Goal: Find contact information: Obtain details needed to contact an individual or organization

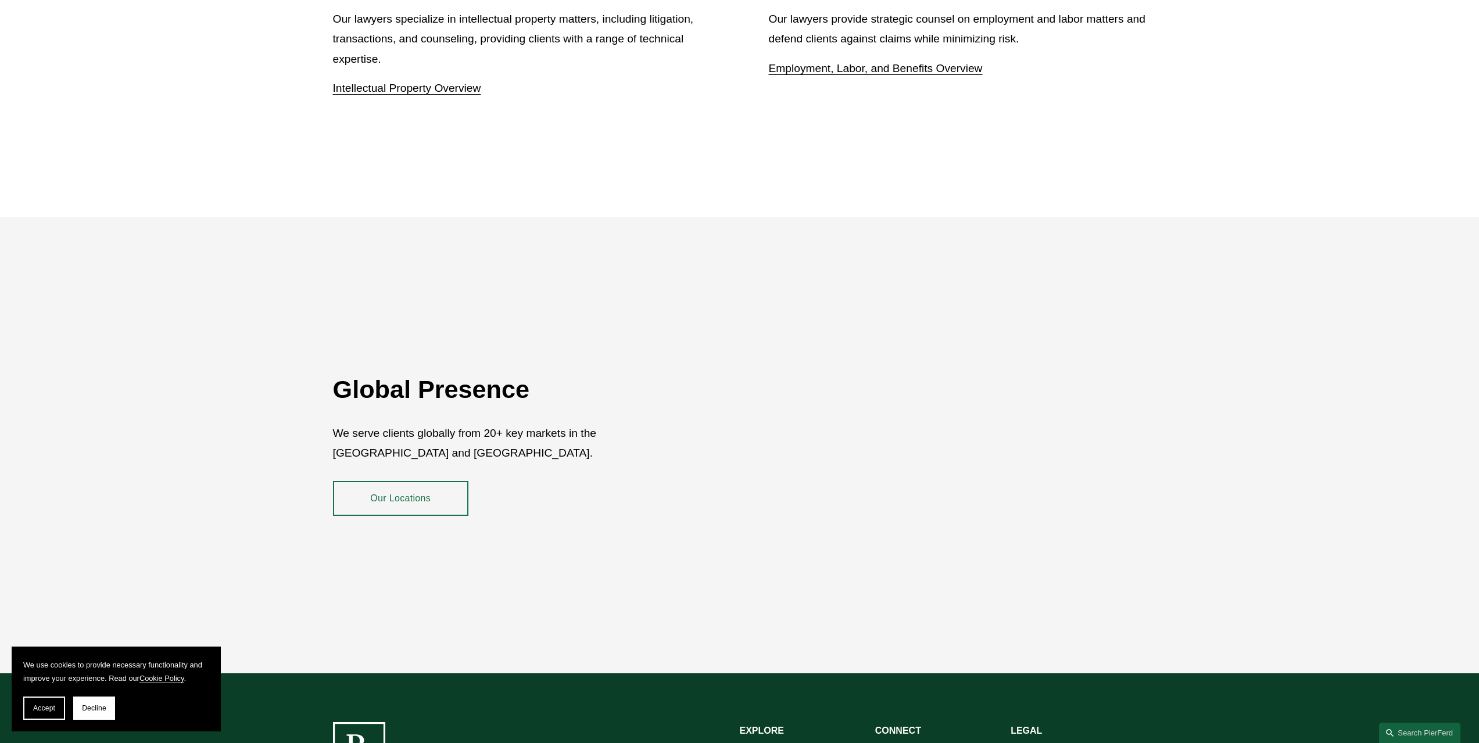
scroll to position [2187, 0]
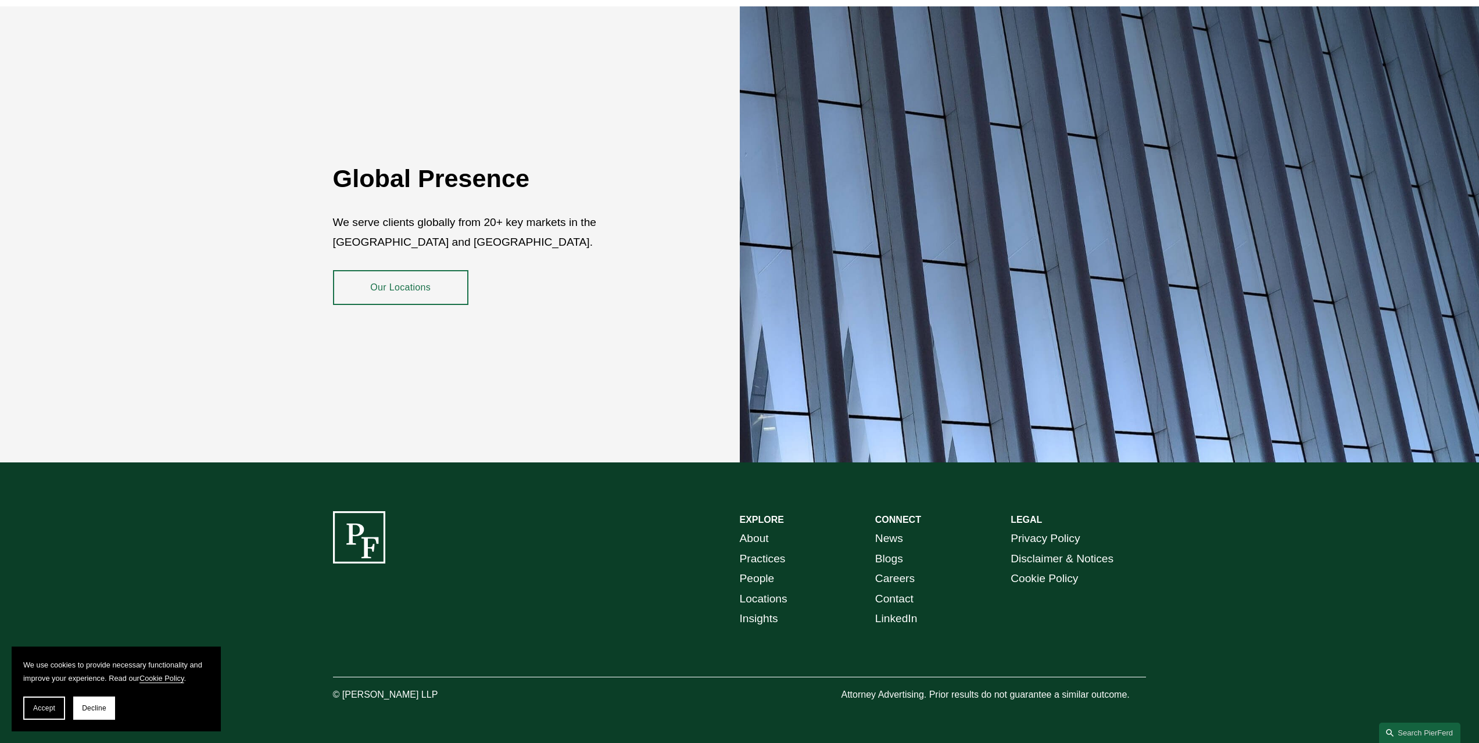
drag, startPoint x: 342, startPoint y: 684, endPoint x: 438, endPoint y: 686, distance: 95.9
click at [438, 687] on p "© [PERSON_NAME] LLP" at bounding box center [418, 695] width 170 height 17
copy p "Pierson Ferdinand LLP"
click at [754, 569] on link "People" at bounding box center [757, 579] width 35 height 20
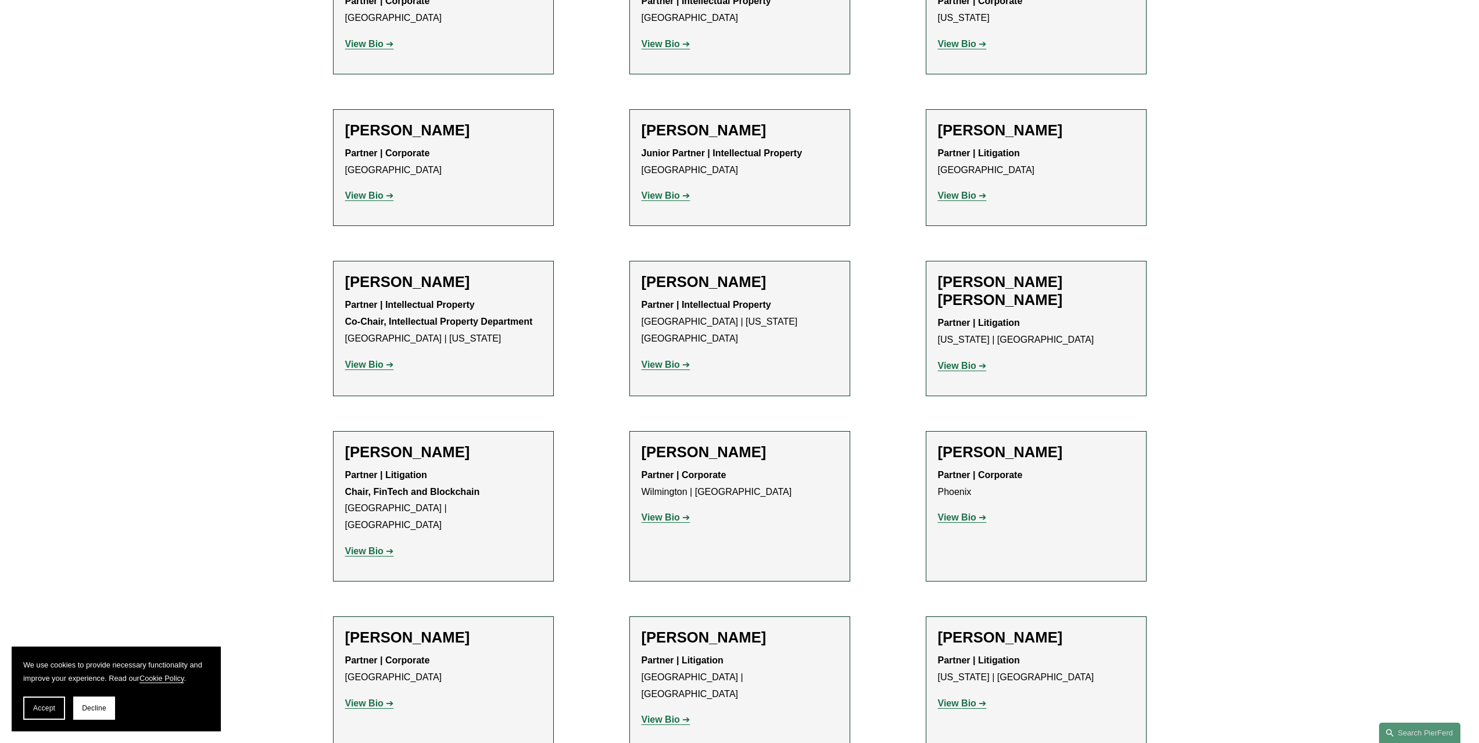
scroll to position [7266, 0]
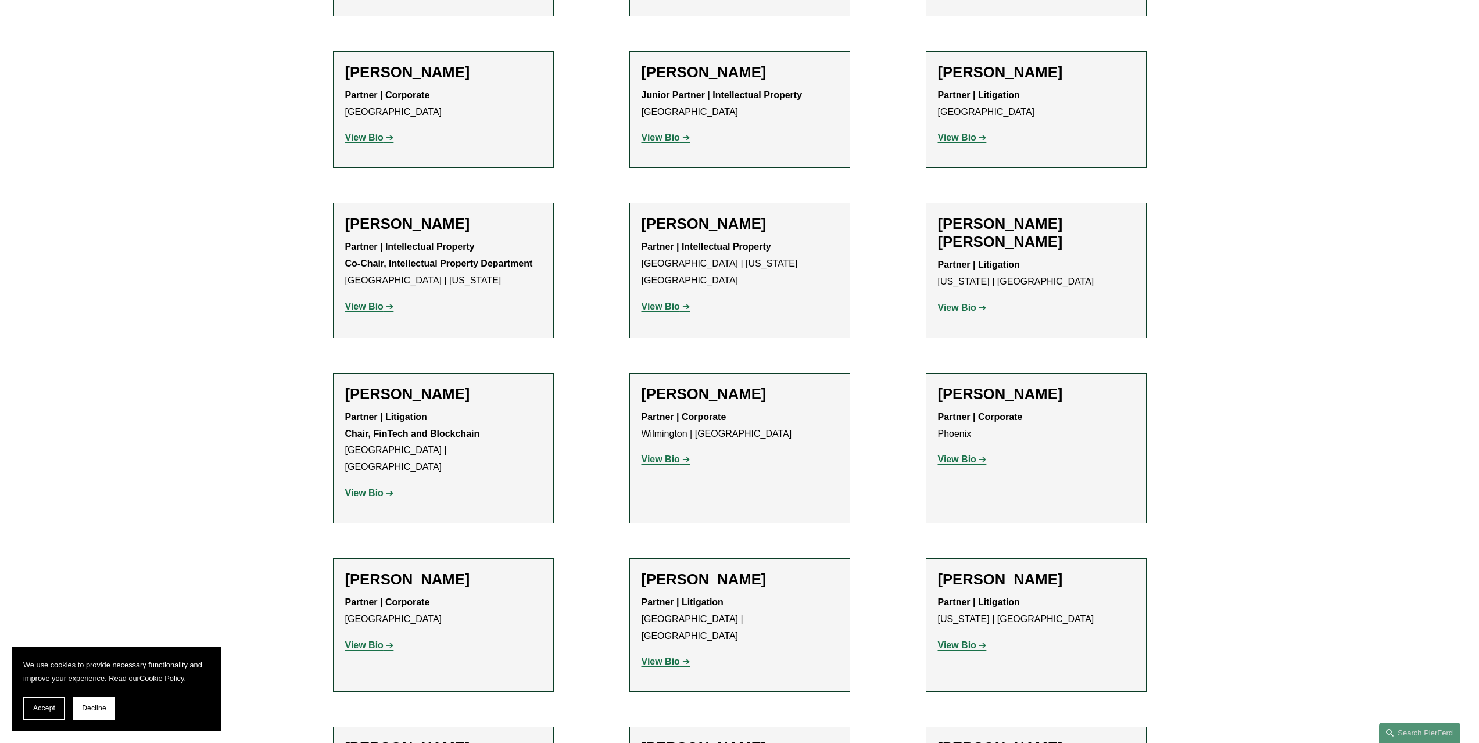
drag, startPoint x: 346, startPoint y: 423, endPoint x: 495, endPoint y: 437, distance: 148.8
copy p "Partner | Corporate Co-Chair, International Practice"
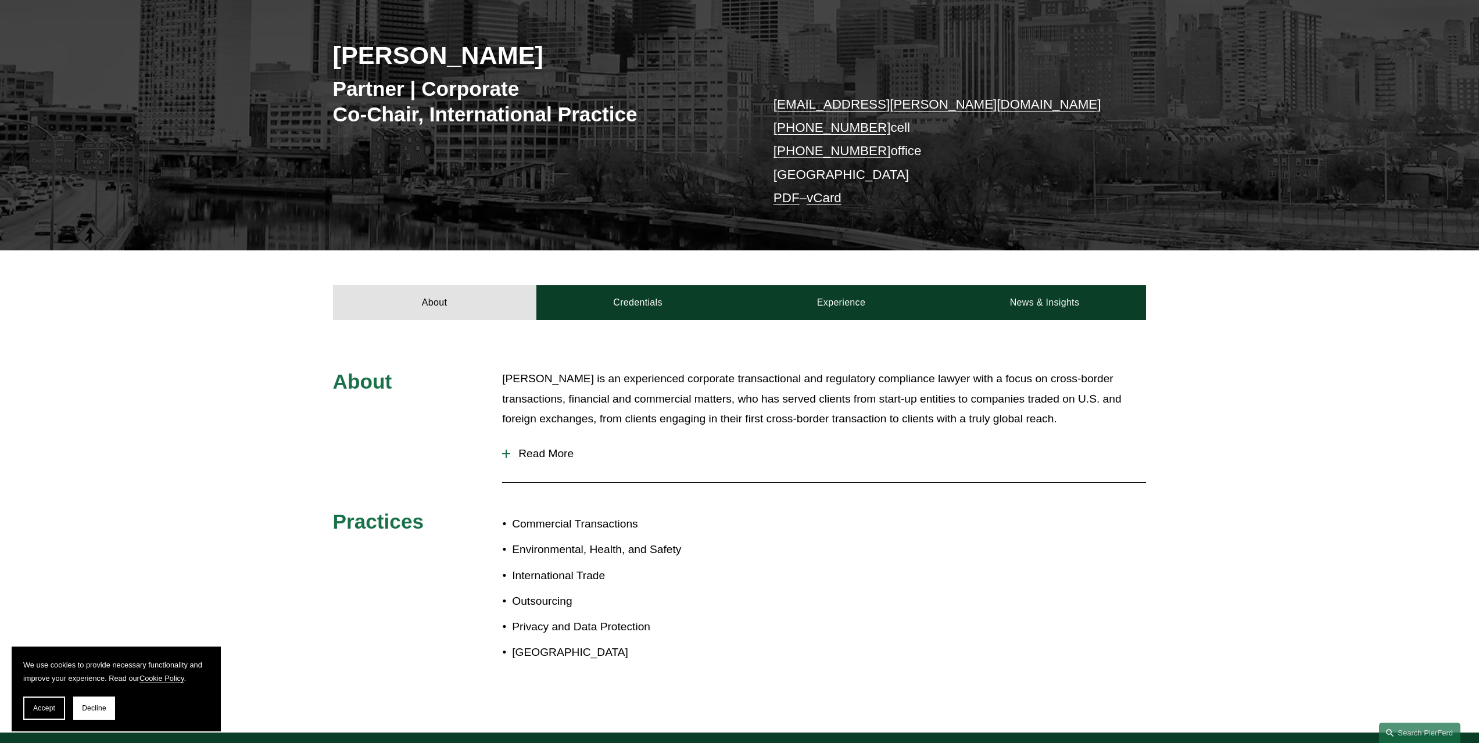
scroll to position [116, 0]
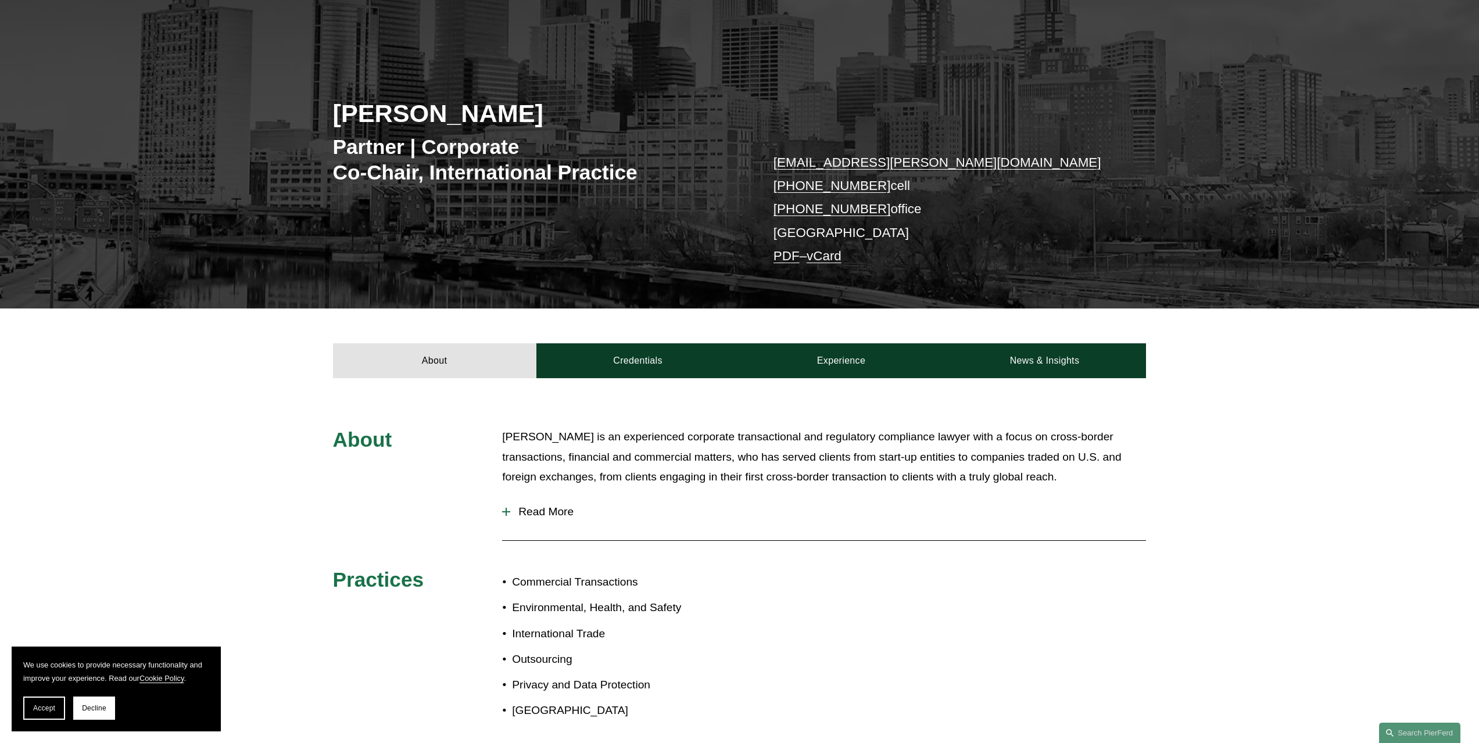
click at [832, 256] on link "vCard" at bounding box center [824, 256] width 35 height 15
